Goal: Information Seeking & Learning: Learn about a topic

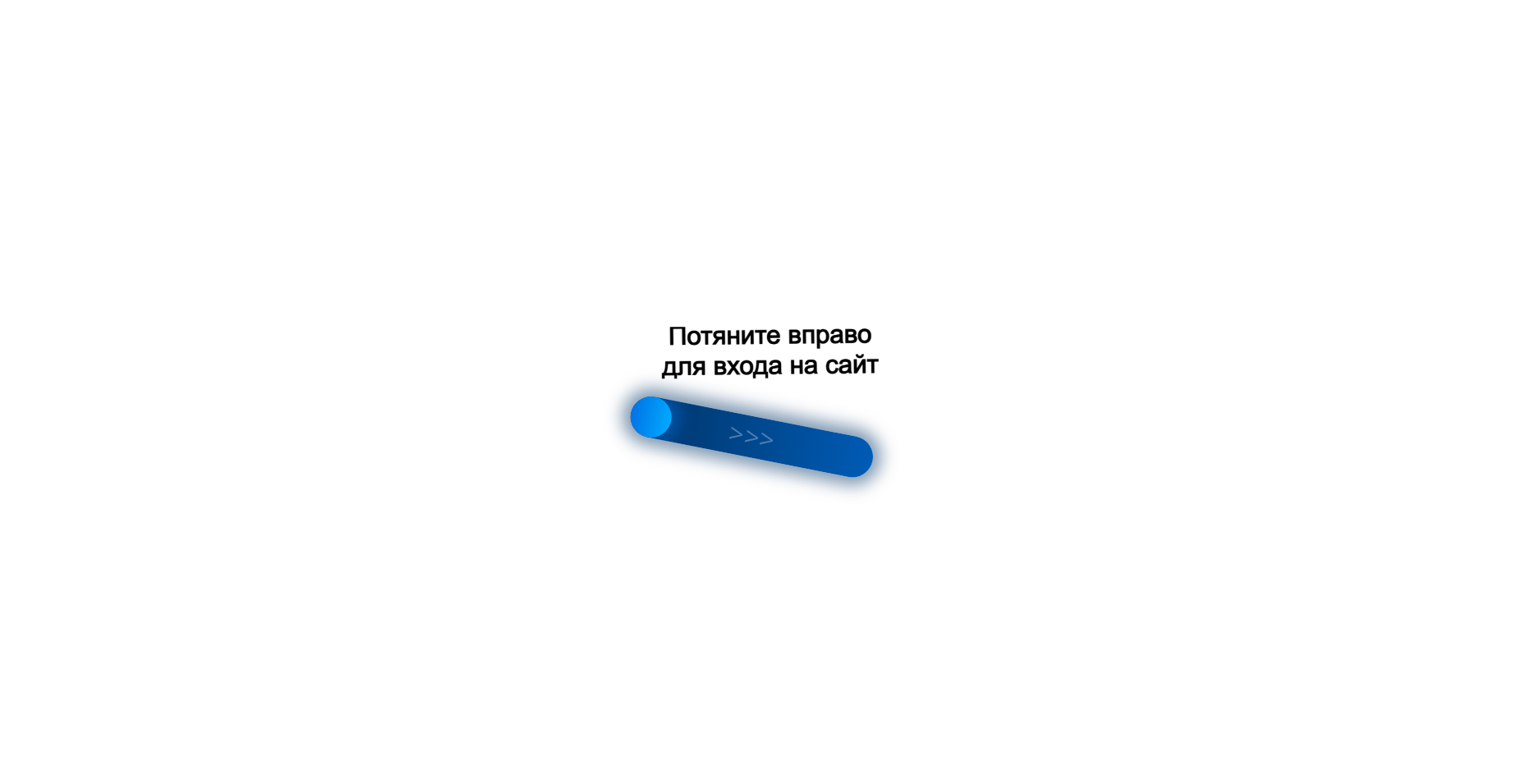
scroll to position [251, 0]
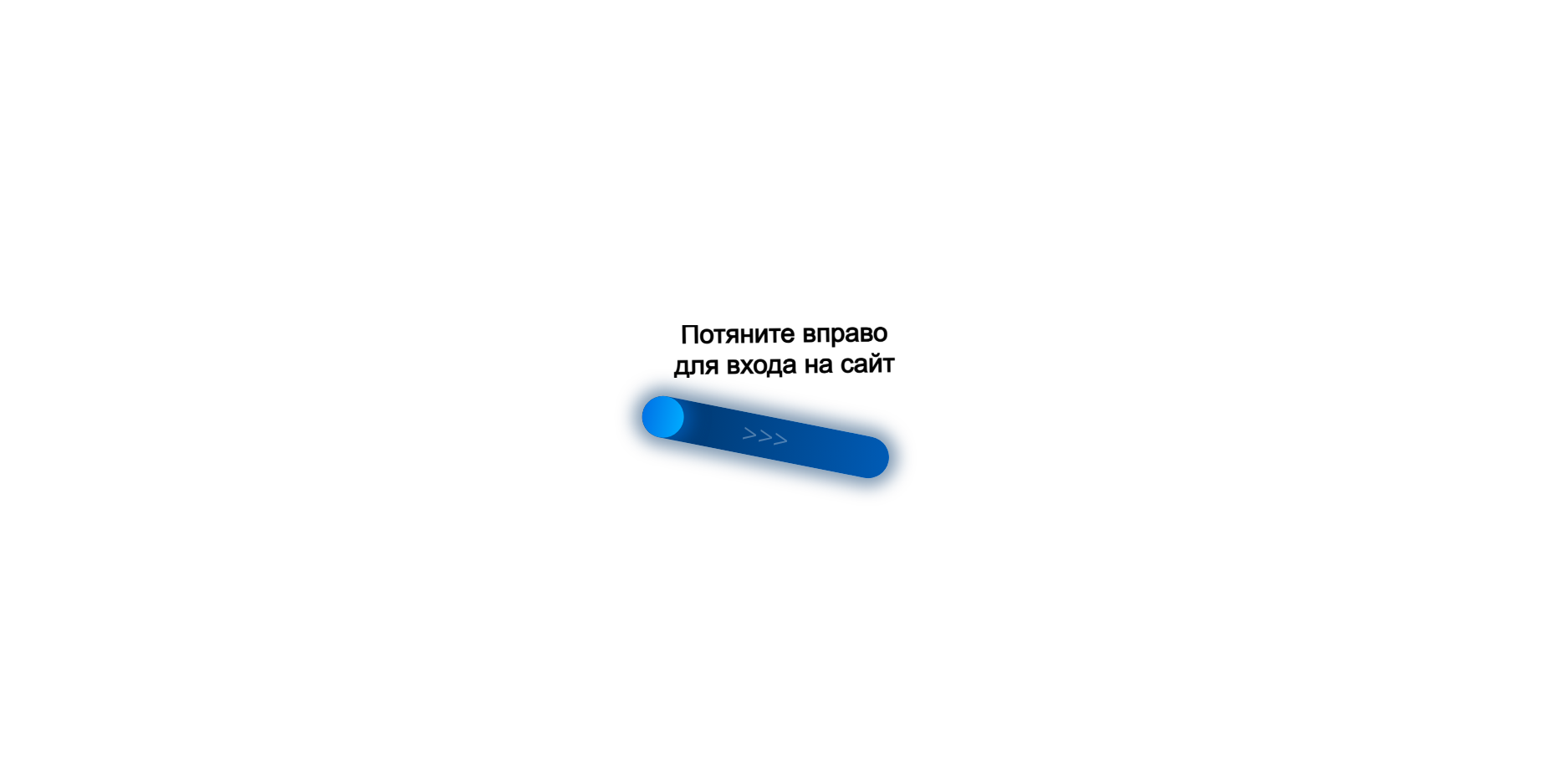
drag, startPoint x: 747, startPoint y: 428, endPoint x: 953, endPoint y: 456, distance: 207.9
click at [953, 456] on div at bounding box center [774, 392] width 1549 height 784
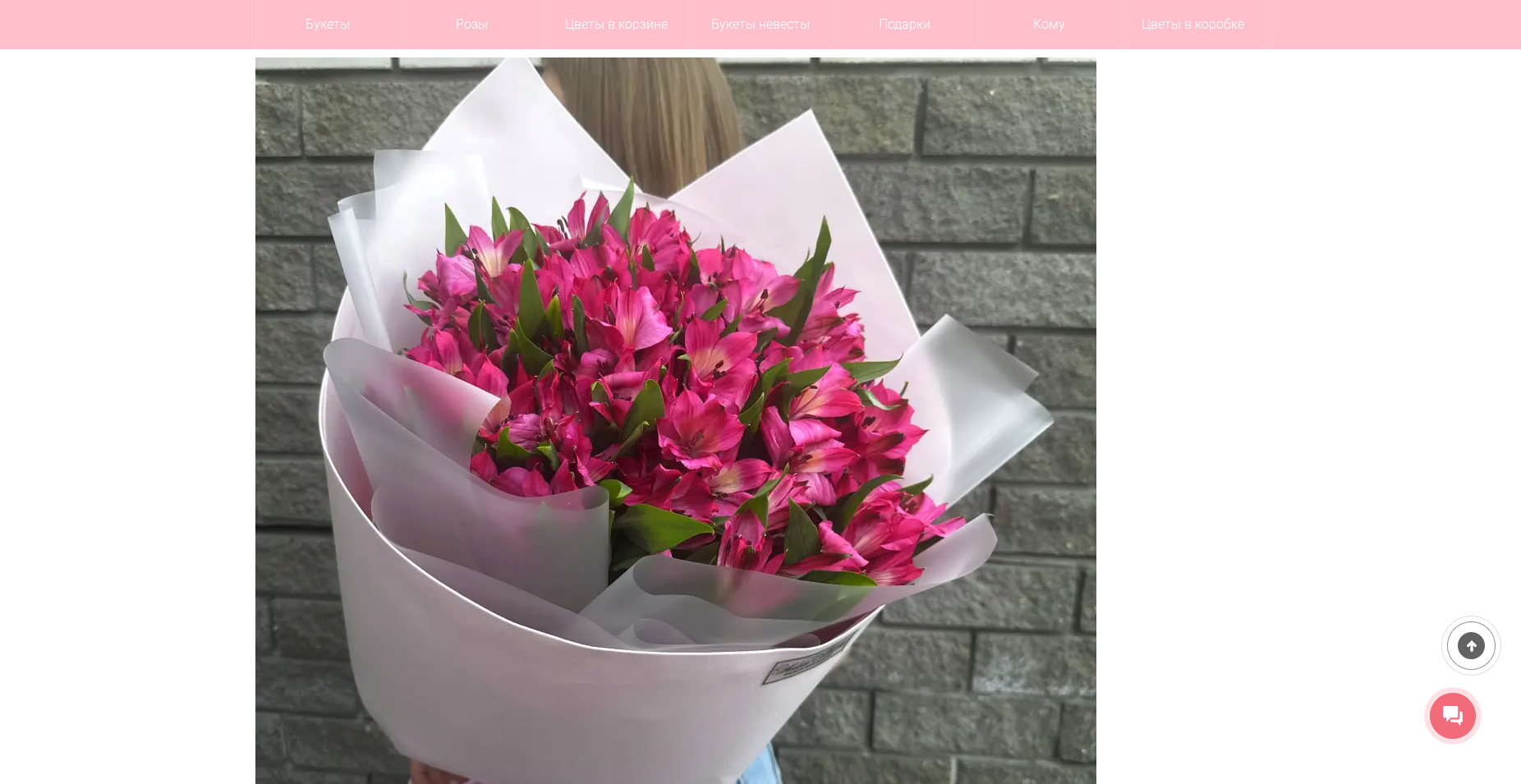
drag, startPoint x: 658, startPoint y: 404, endPoint x: 904, endPoint y: 461, distance: 252.5
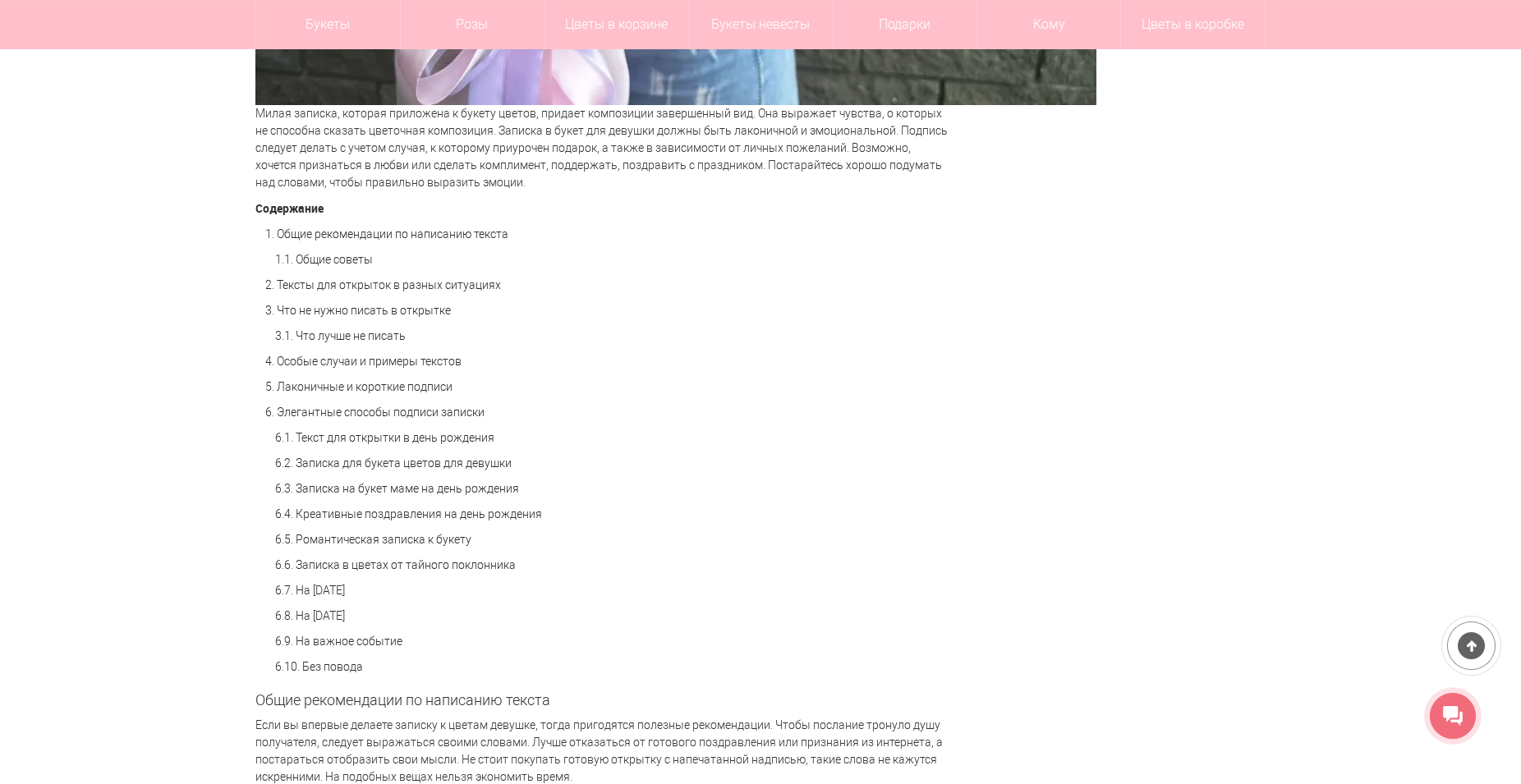
scroll to position [1088, 0]
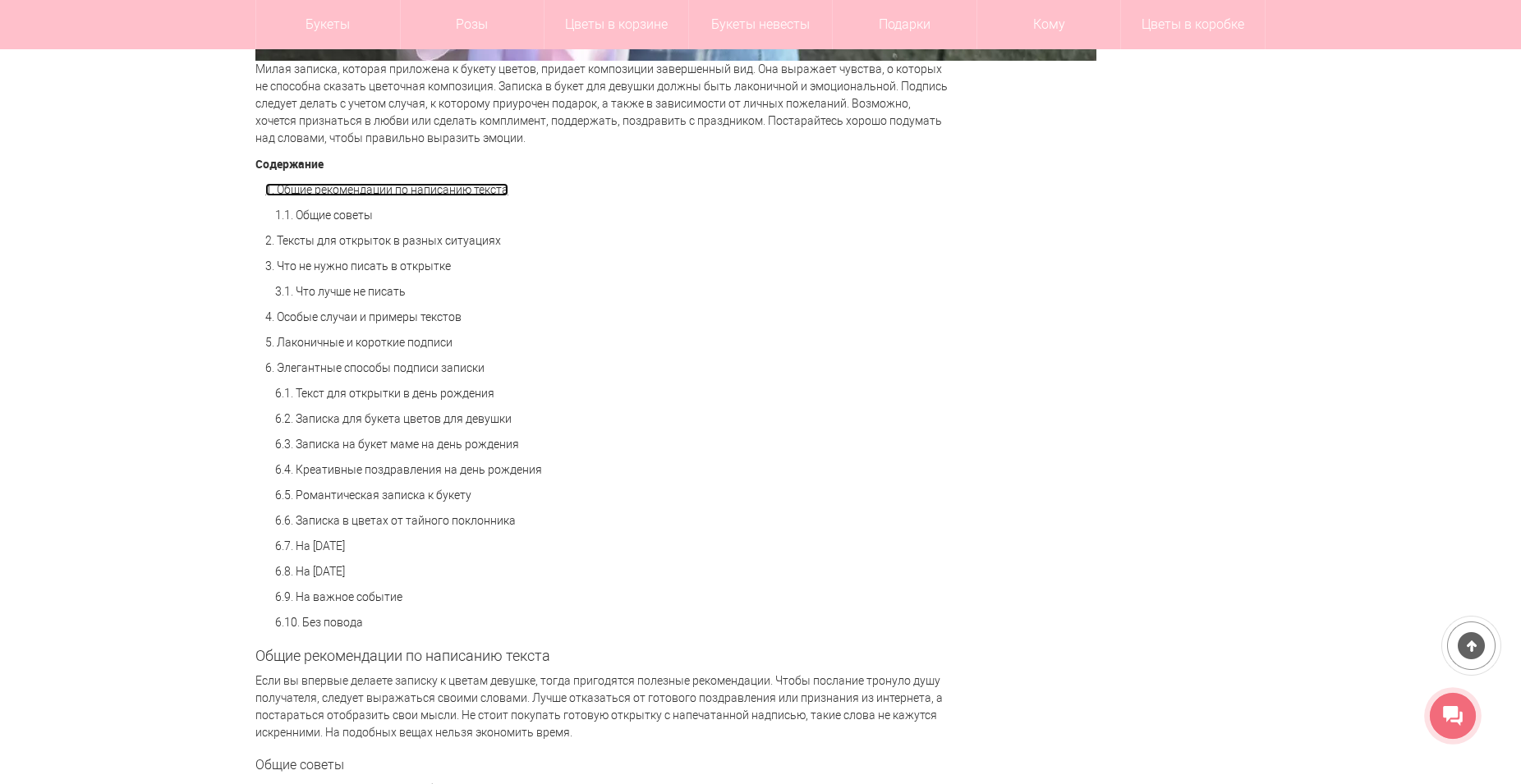
click at [482, 194] on link "1. Общие рекомендации по написанию текста" at bounding box center [387, 190] width 243 height 13
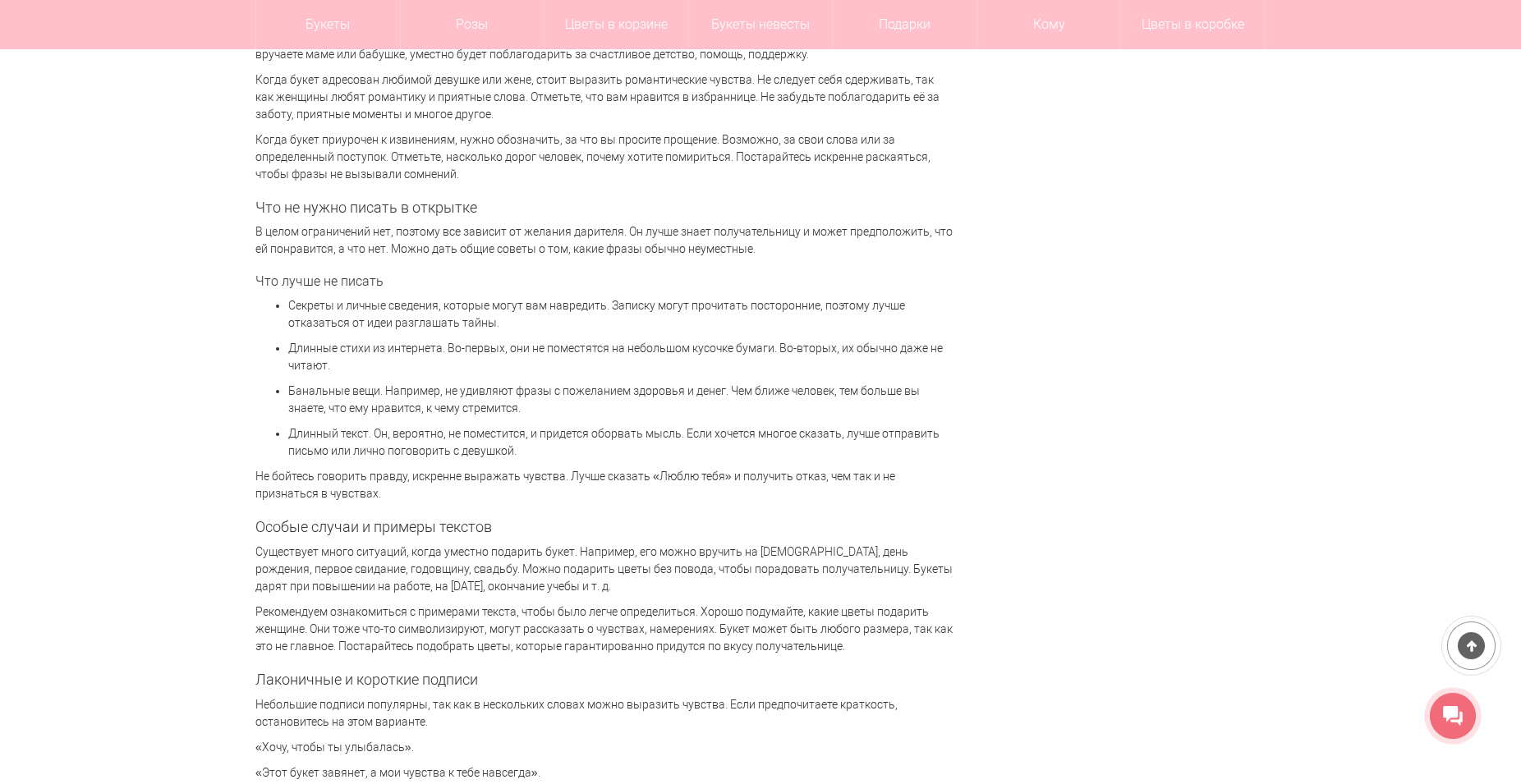
scroll to position [3160, 0]
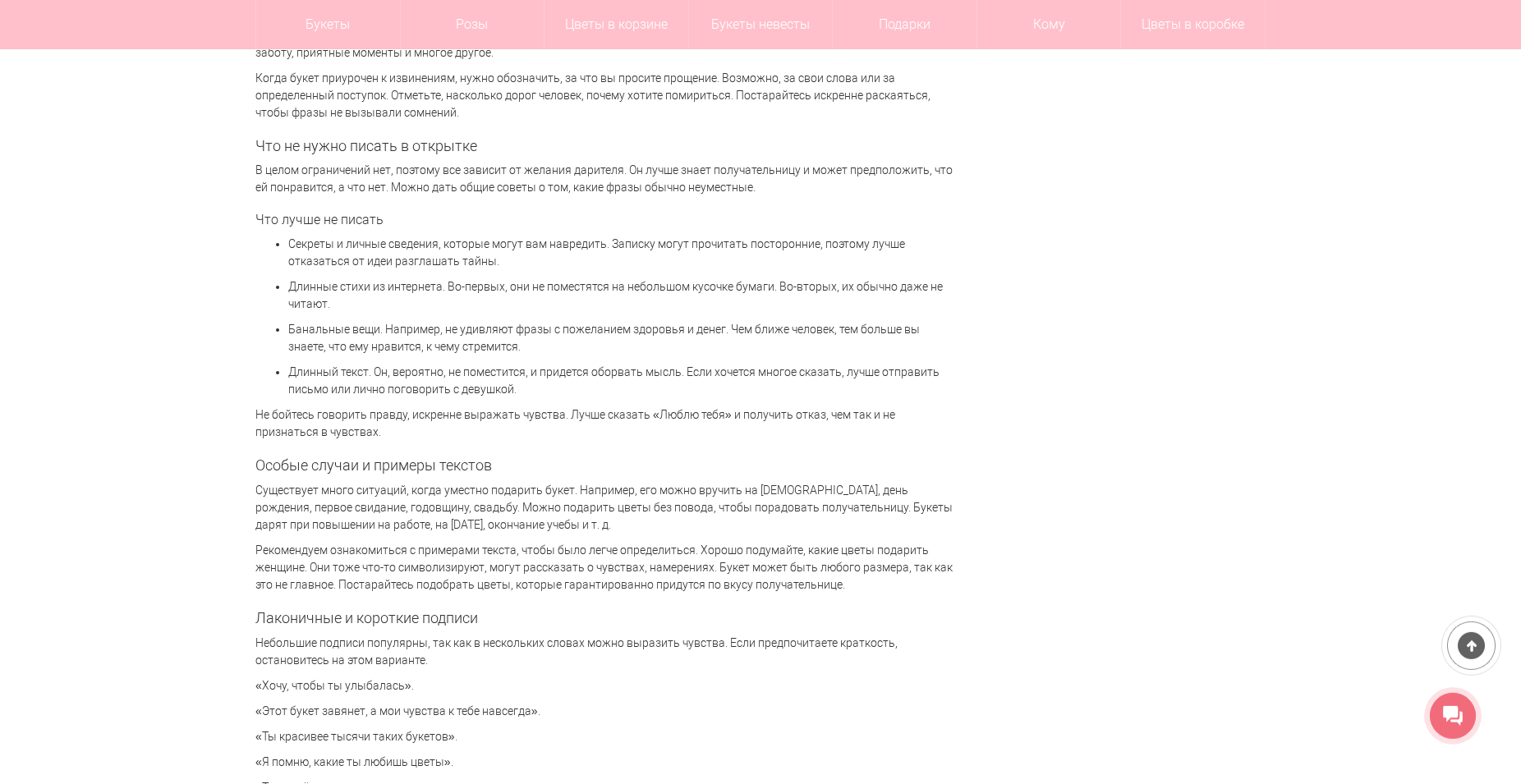
scroll to position [1088, 0]
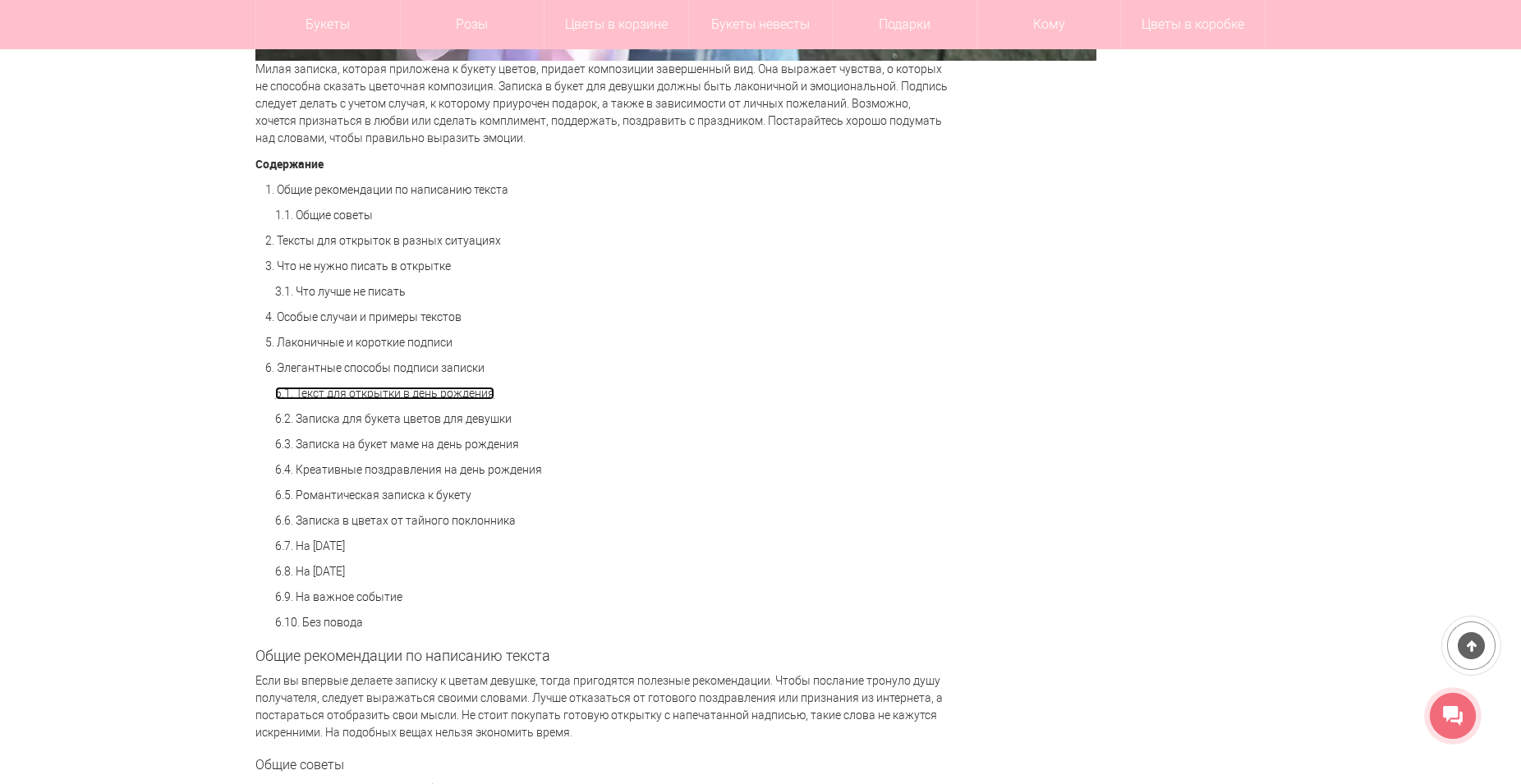
click at [403, 394] on link "6.1. Текст для открытки в день рождения" at bounding box center [384, 393] width 219 height 13
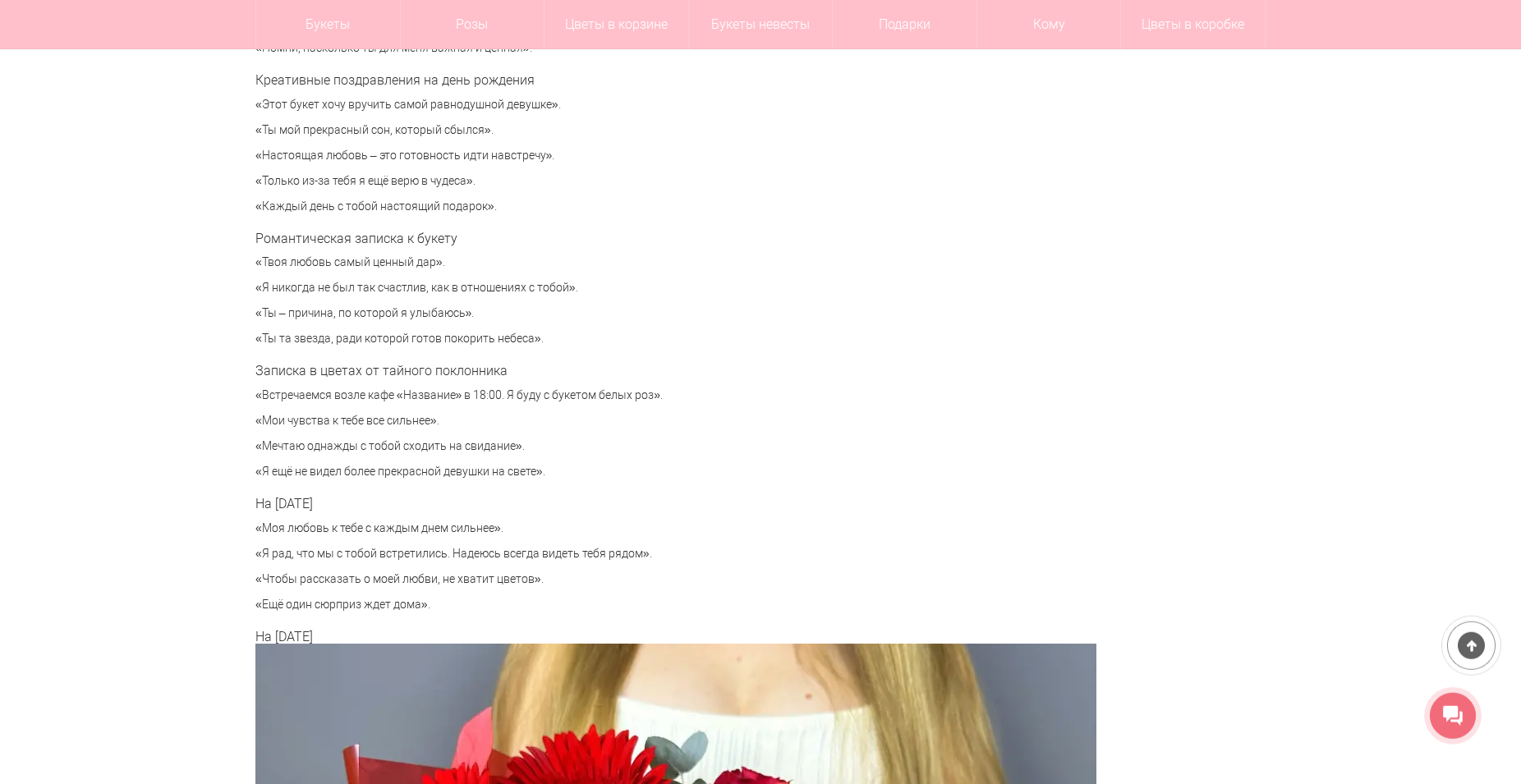
scroll to position [5656, 0]
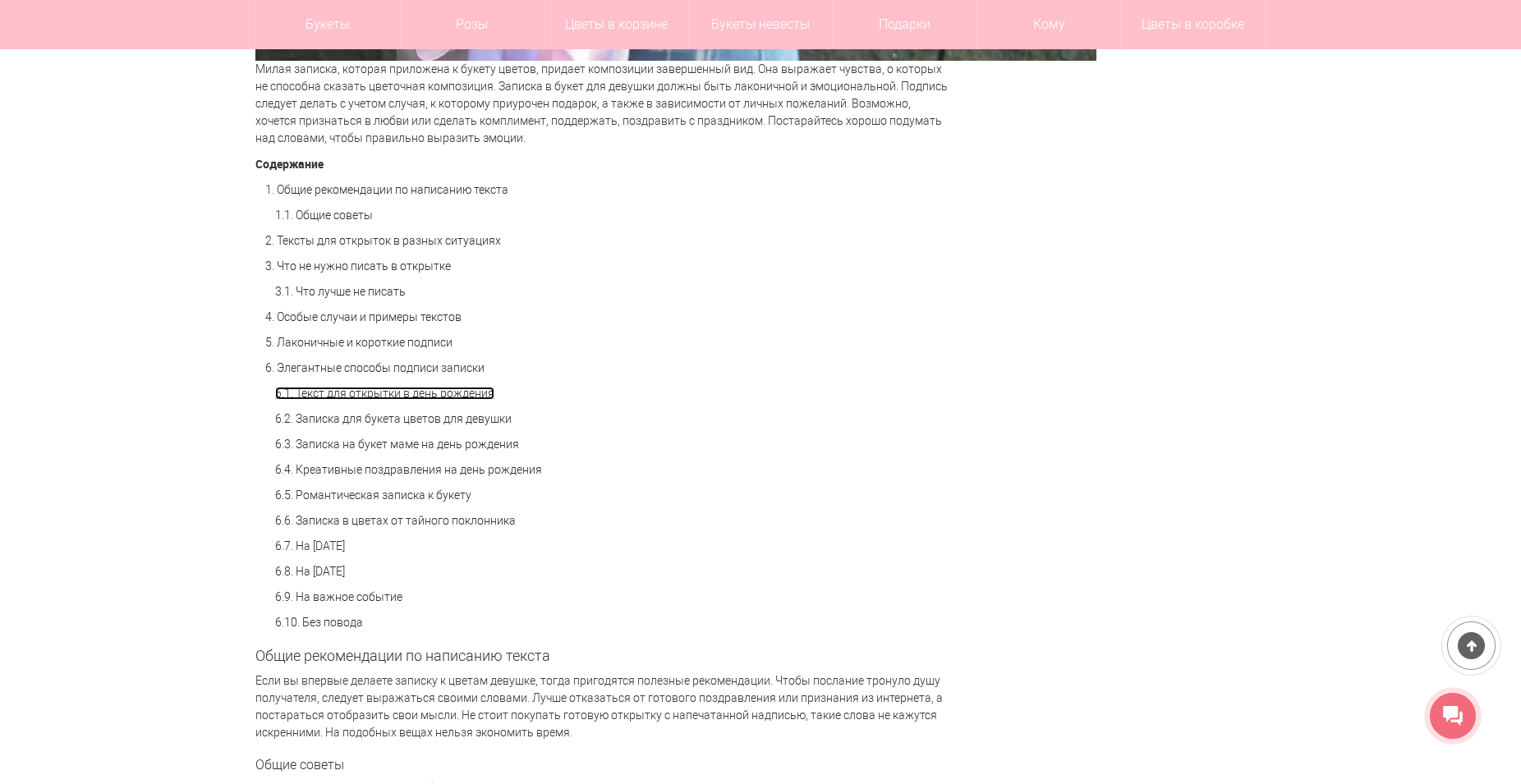
click at [494, 399] on link "6.1. Текст для открытки в день рождения" at bounding box center [384, 393] width 219 height 13
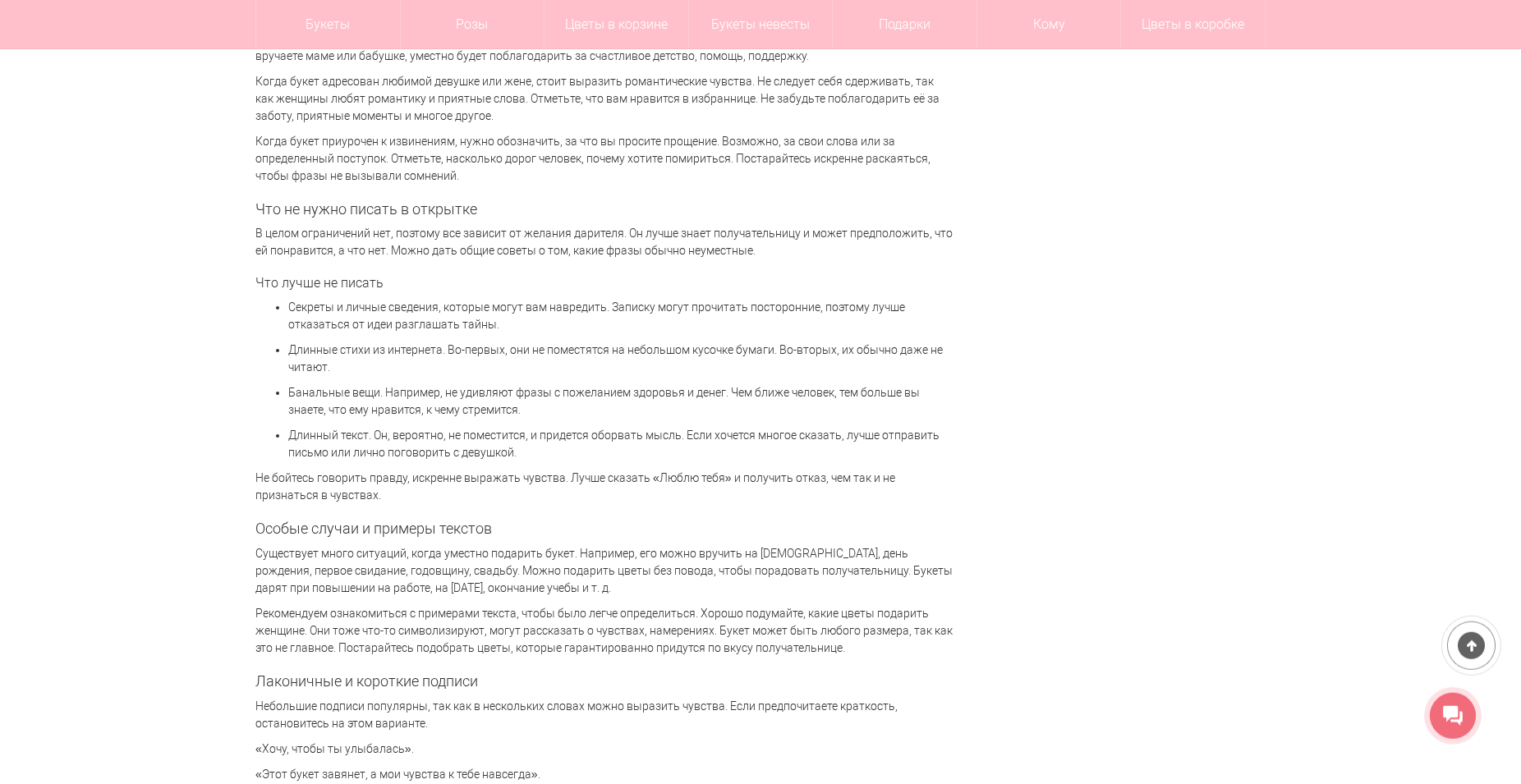
scroll to position [3064, 0]
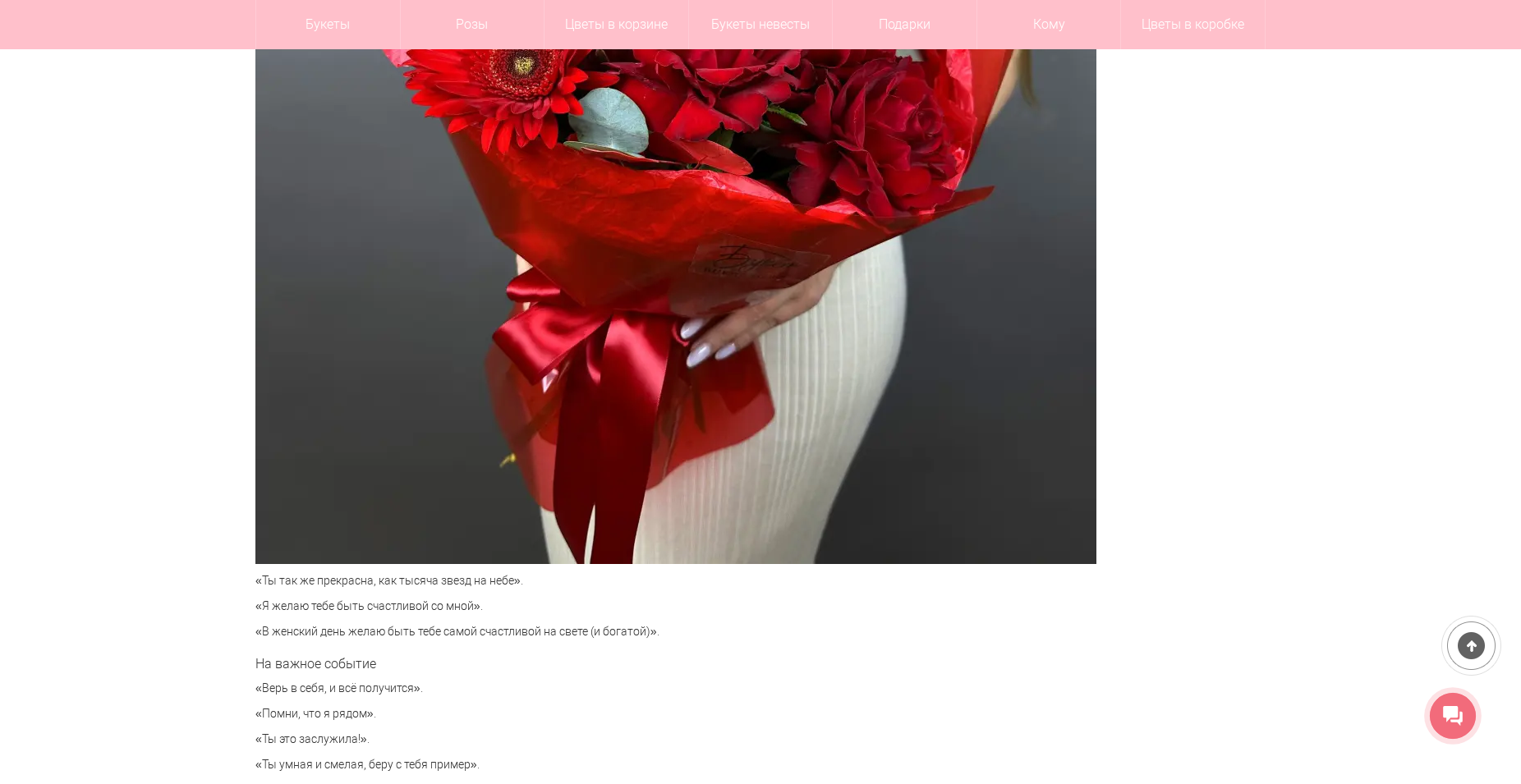
scroll to position [6074, 0]
